Goal: Contribute content: Contribute content

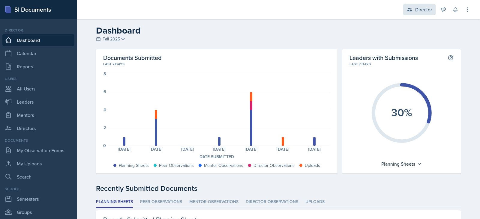
click at [425, 8] on div "Director" at bounding box center [423, 9] width 17 height 7
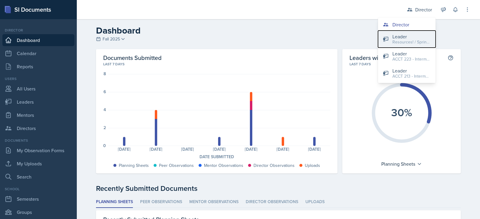
click at [397, 36] on div "Leader" at bounding box center [411, 36] width 38 height 7
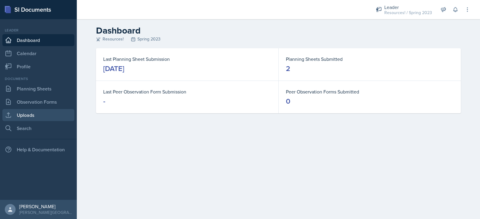
click at [20, 115] on link "Uploads" at bounding box center [38, 115] width 72 height 12
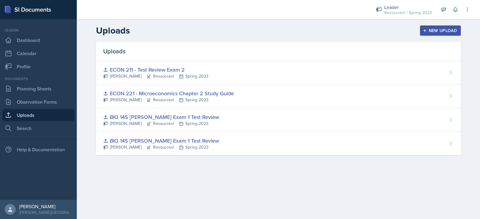
click at [435, 30] on div "New Upload" at bounding box center [440, 30] width 33 height 5
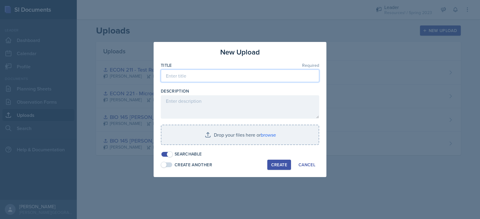
click at [211, 72] on input at bounding box center [240, 76] width 158 height 13
click at [211, 72] on input "BI" at bounding box center [240, 76] width 158 height 13
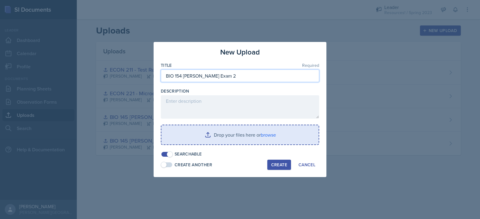
type input "BIO 154 [PERSON_NAME] Exam 2"
click at [267, 135] on input "file" at bounding box center [239, 134] width 157 height 19
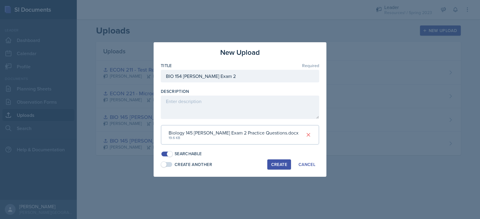
click at [275, 164] on div "Create" at bounding box center [279, 164] width 16 height 5
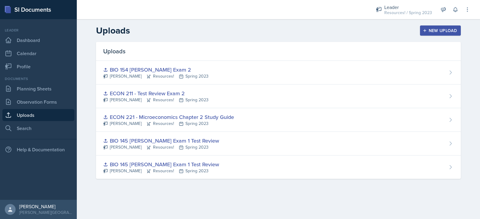
click at [432, 31] on div "New Upload" at bounding box center [440, 30] width 33 height 5
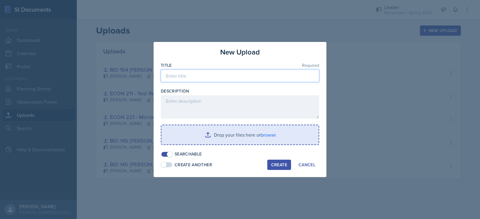
click at [189, 75] on input at bounding box center [240, 76] width 158 height 13
type input "BIO 145 [PERSON_NAME] Exam 2"
drag, startPoint x: 202, startPoint y: 52, endPoint x: 198, endPoint y: 53, distance: 3.5
click at [198, 53] on div "New Upload" at bounding box center [240, 52] width 158 height 11
click at [225, 136] on input "file" at bounding box center [239, 134] width 157 height 19
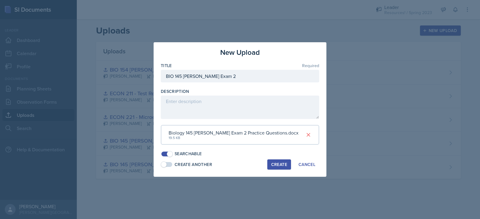
click at [274, 162] on div "Create" at bounding box center [279, 164] width 16 height 5
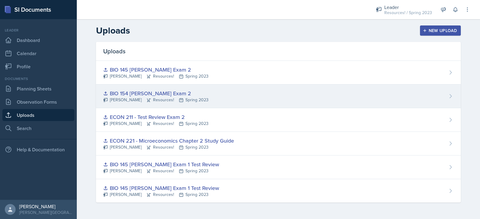
click at [449, 98] on icon at bounding box center [450, 96] width 6 height 6
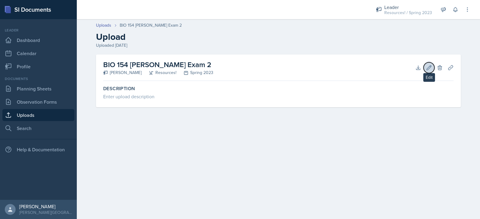
click at [429, 67] on icon at bounding box center [429, 67] width 4 height 4
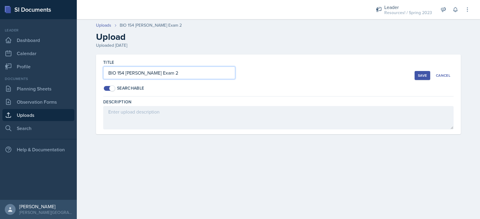
click at [177, 71] on input "BIO 154 [PERSON_NAME] Exam 2" at bounding box center [169, 73] width 132 height 13
type input "BIO 154 [PERSON_NAME] Exam 2 Test Review"
click at [416, 77] on button "Save" at bounding box center [422, 75] width 16 height 9
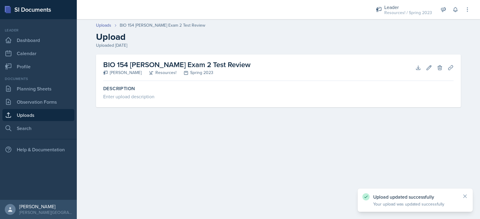
click at [103, 46] on div "Uploaded [DATE]" at bounding box center [278, 45] width 365 height 6
click at [23, 114] on link "Uploads" at bounding box center [38, 115] width 72 height 12
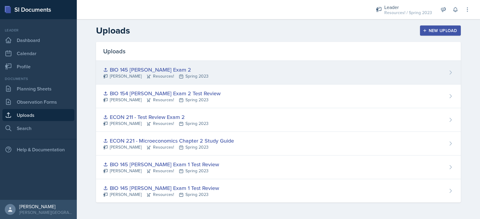
click at [452, 72] on icon at bounding box center [450, 73] width 6 height 6
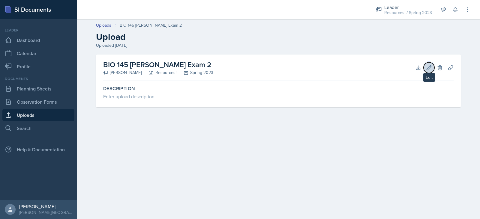
click at [430, 69] on icon at bounding box center [429, 68] width 6 height 6
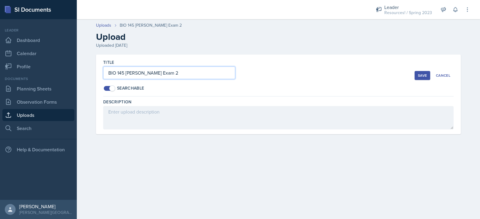
click at [192, 68] on input "BIO 145 [PERSON_NAME] Exam 2" at bounding box center [169, 73] width 132 height 13
type input "BIO 145 [PERSON_NAME] Exam 2 Test Review"
click at [420, 76] on div "Save" at bounding box center [422, 75] width 9 height 5
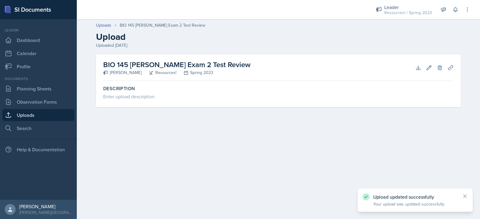
click at [195, 73] on div "Spring 2023" at bounding box center [194, 73] width 37 height 6
click at [427, 67] on icon at bounding box center [429, 68] width 6 height 6
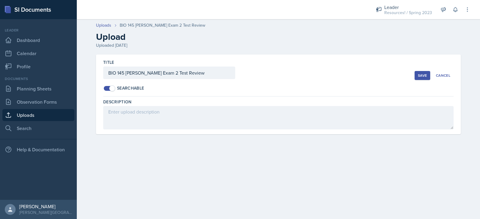
click at [324, 162] on main "Uploads BIO 145 [PERSON_NAME] Exam 2 Test Review Upload Uploaded [DATE] Title B…" at bounding box center [278, 119] width 403 height 200
click at [221, 34] on h2 "Upload" at bounding box center [278, 36] width 365 height 11
click at [421, 76] on div "Save" at bounding box center [422, 75] width 9 height 5
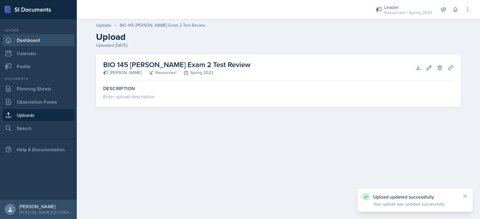
click at [27, 40] on link "Dashboard" at bounding box center [38, 40] width 72 height 12
